Goal: Find specific page/section: Find specific page/section

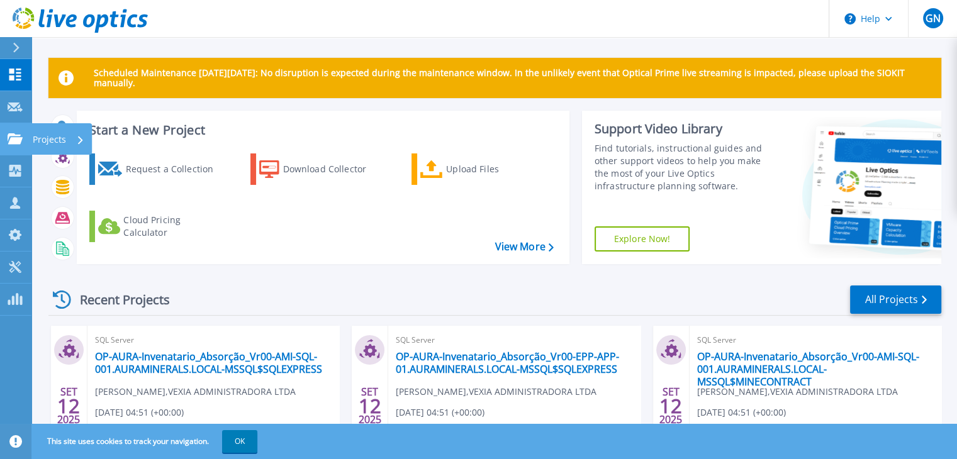
click at [14, 141] on icon at bounding box center [15, 138] width 15 height 11
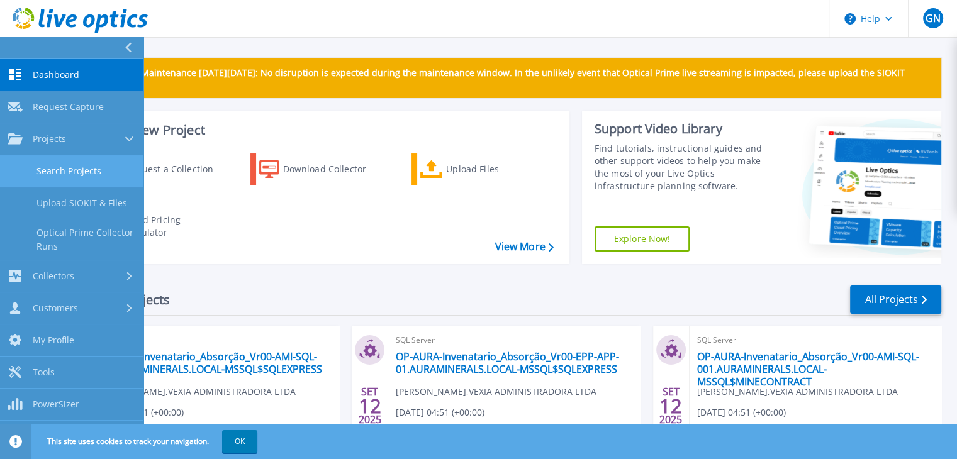
click at [57, 172] on link "Search Projects" at bounding box center [71, 171] width 143 height 32
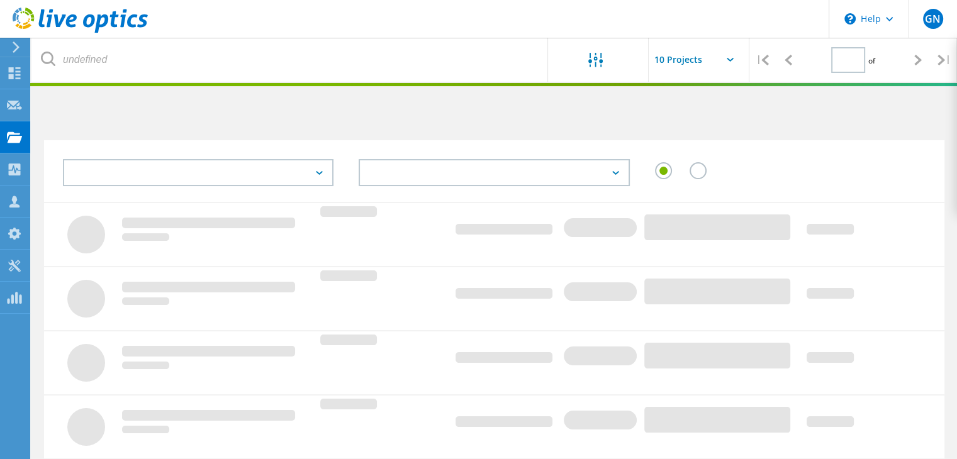
type input "1"
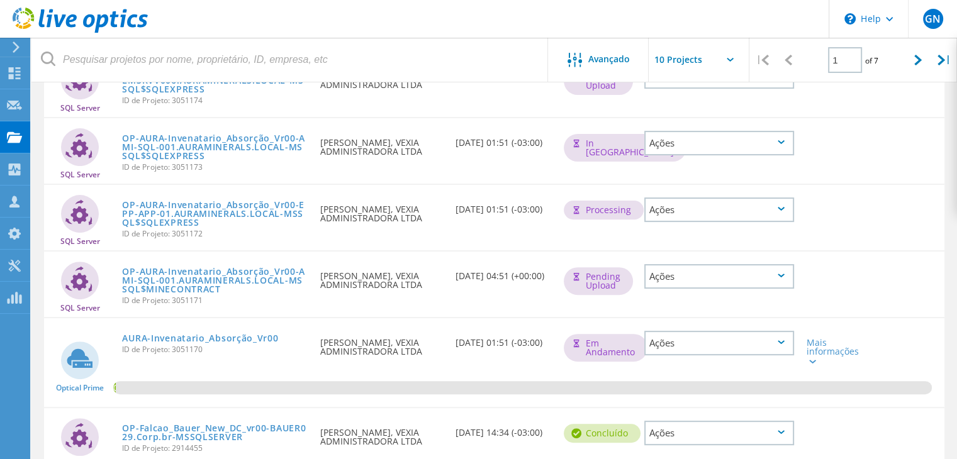
scroll to position [388, 0]
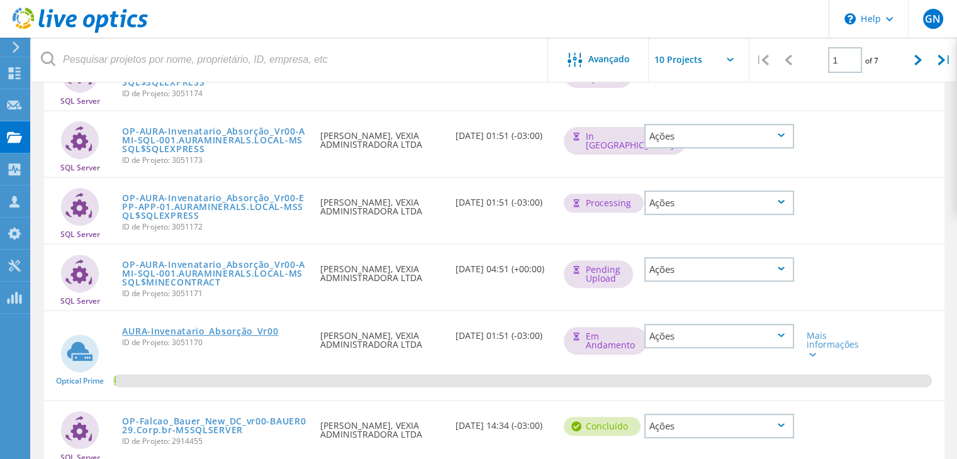
click at [177, 336] on link "AURA-Invenatario_Absorção_Vr00" at bounding box center [200, 331] width 156 height 9
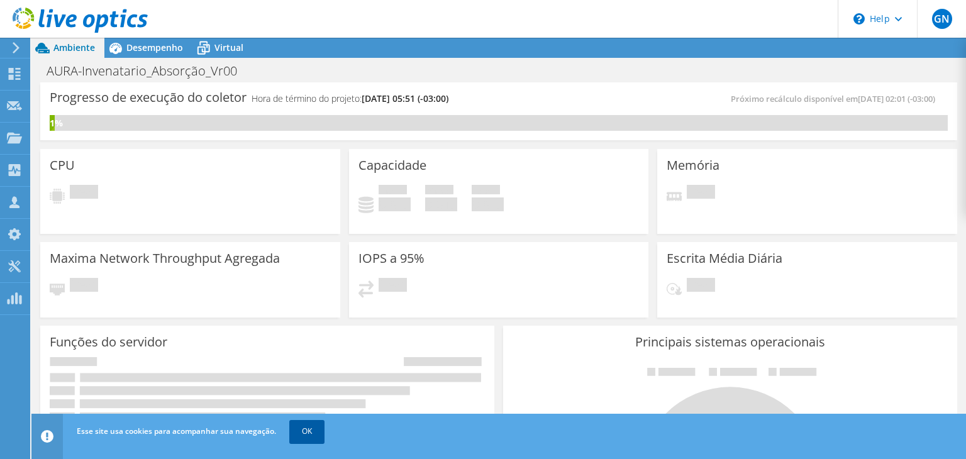
click at [318, 428] on link "OK" at bounding box center [306, 431] width 35 height 23
